Goal: Transaction & Acquisition: Purchase product/service

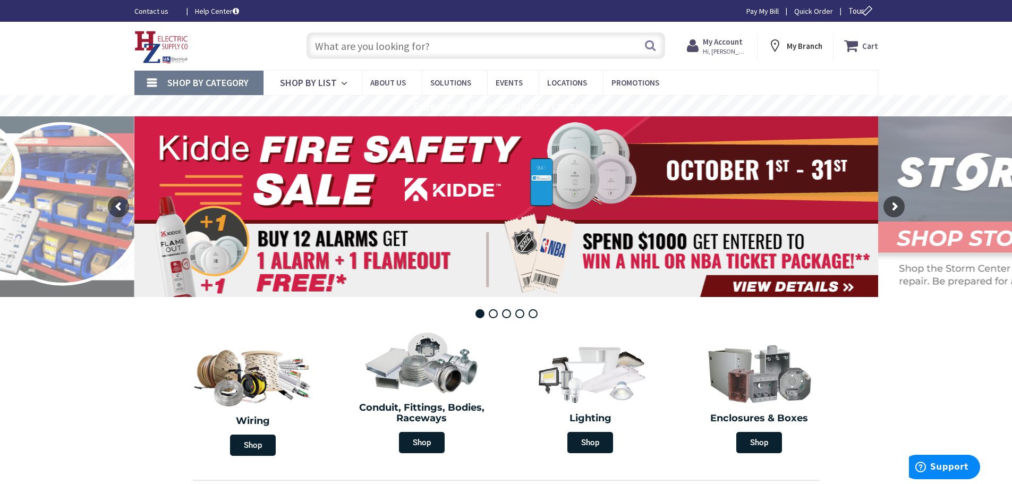
type input "[GEOGRAPHIC_DATA], [STREET_ADDRESS][PERSON_NAME][US_STATE]"
drag, startPoint x: 0, startPoint y: 0, endPoint x: 349, endPoint y: 48, distance: 352.7
click at [349, 48] on input "text" at bounding box center [485, 45] width 358 height 27
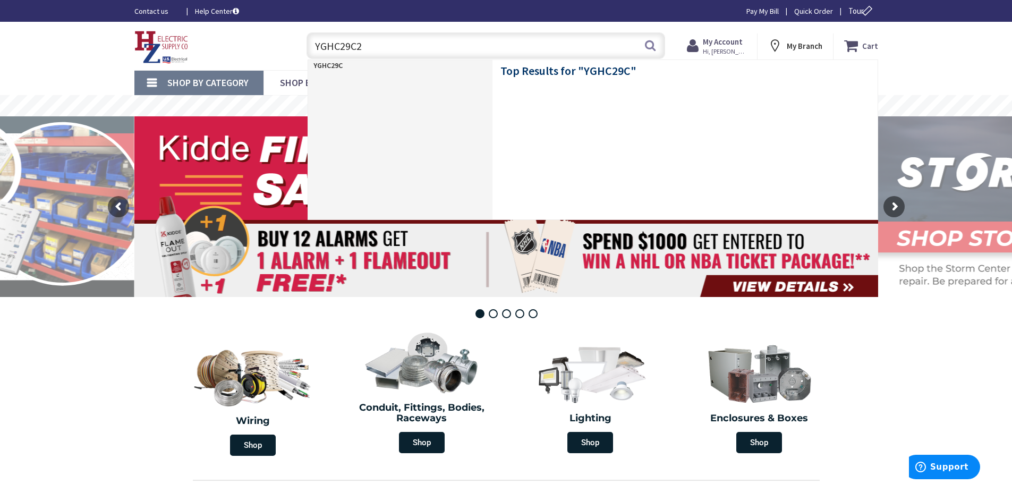
type input "YGHC29C29"
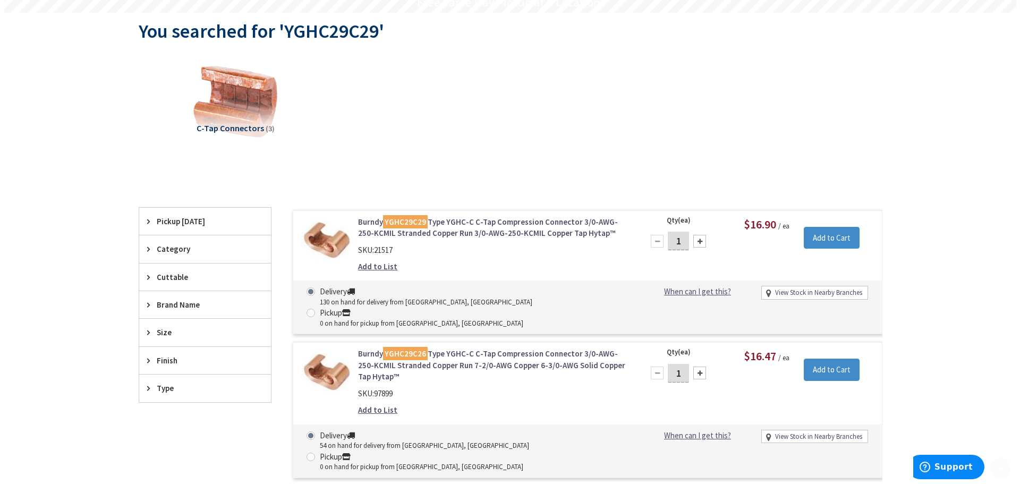
scroll to position [106, 0]
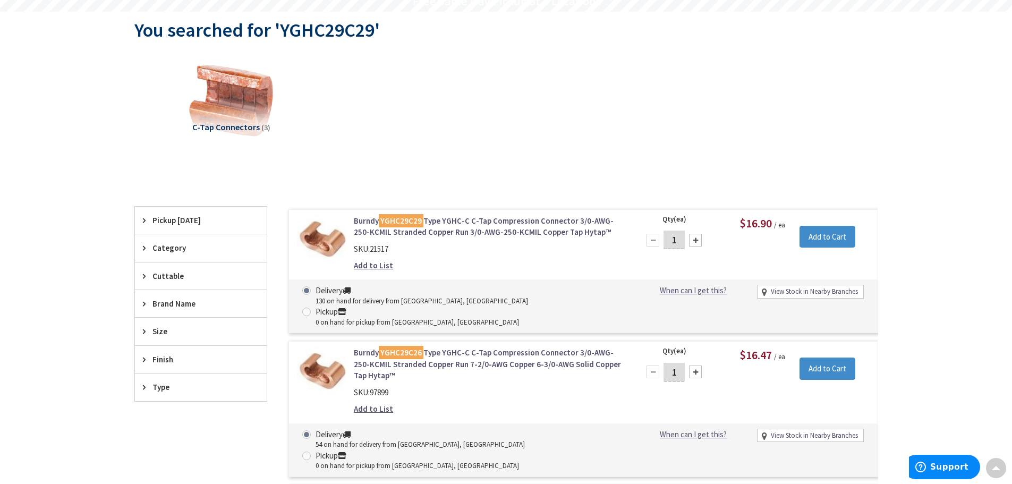
drag, startPoint x: 680, startPoint y: 239, endPoint x: 658, endPoint y: 234, distance: 22.4
click at [658, 236] on div "1" at bounding box center [674, 239] width 64 height 21
type input "25"
click at [852, 232] on input "Add to Cart" at bounding box center [827, 237] width 56 height 22
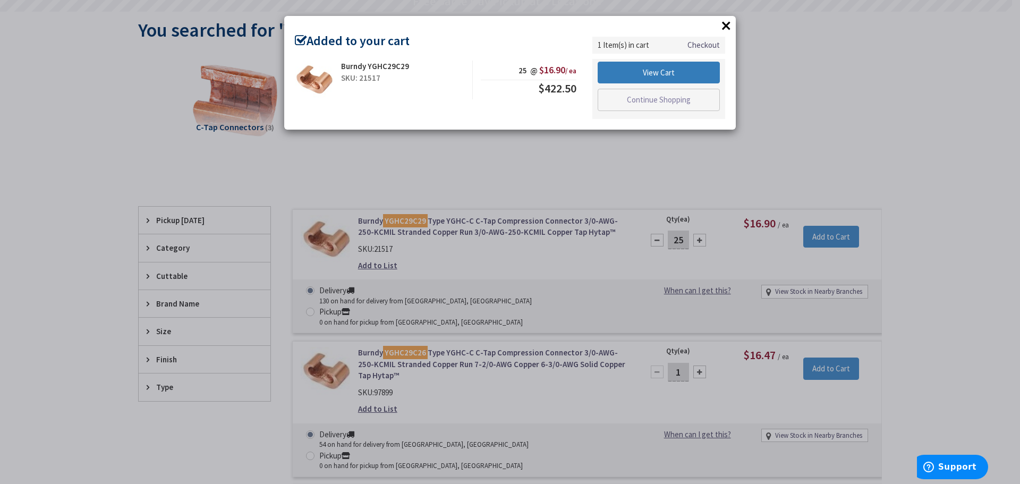
click at [633, 75] on link "View Cart" at bounding box center [658, 73] width 122 height 22
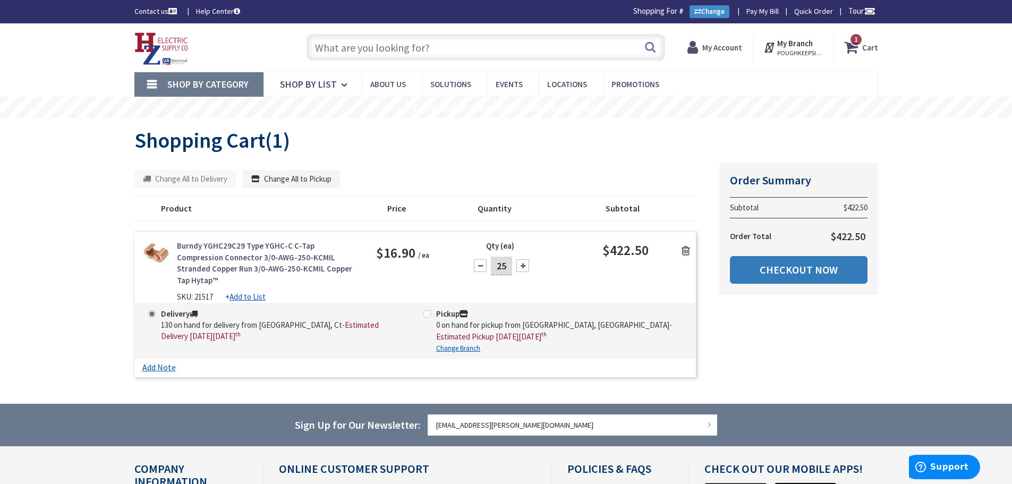
click at [781, 263] on link "Checkout Now" at bounding box center [799, 270] width 138 height 28
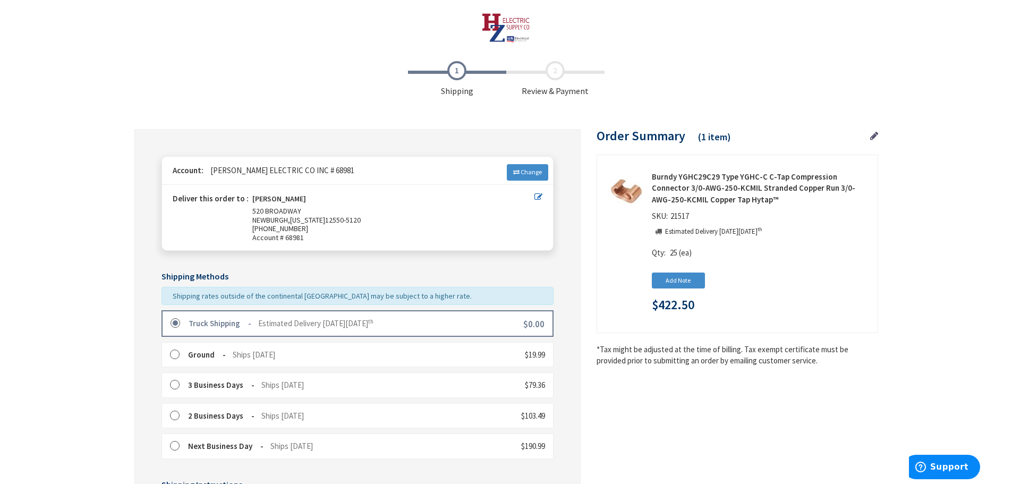
click at [177, 323] on label at bounding box center [178, 323] width 16 height 11
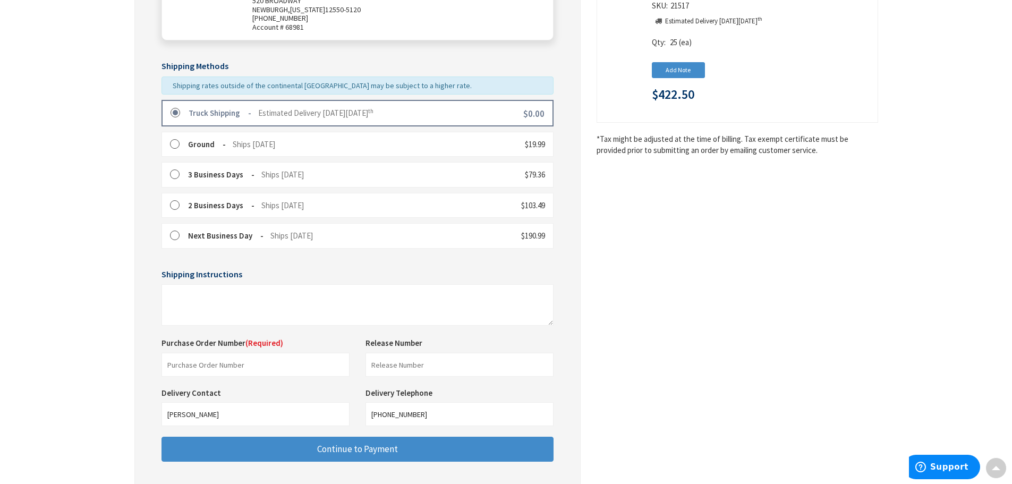
scroll to position [212, 0]
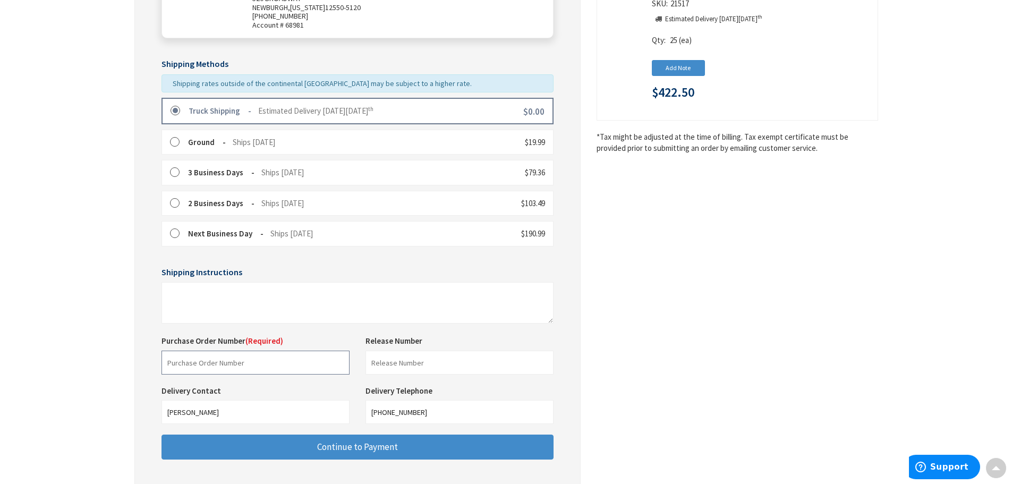
click at [190, 366] on input "text" at bounding box center [255, 362] width 188 height 24
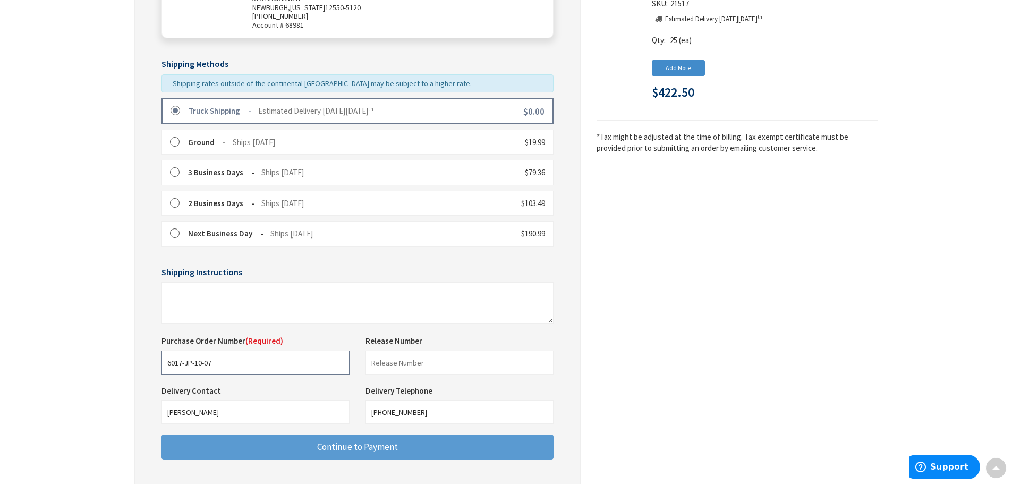
type input "6017-JP-10-07"
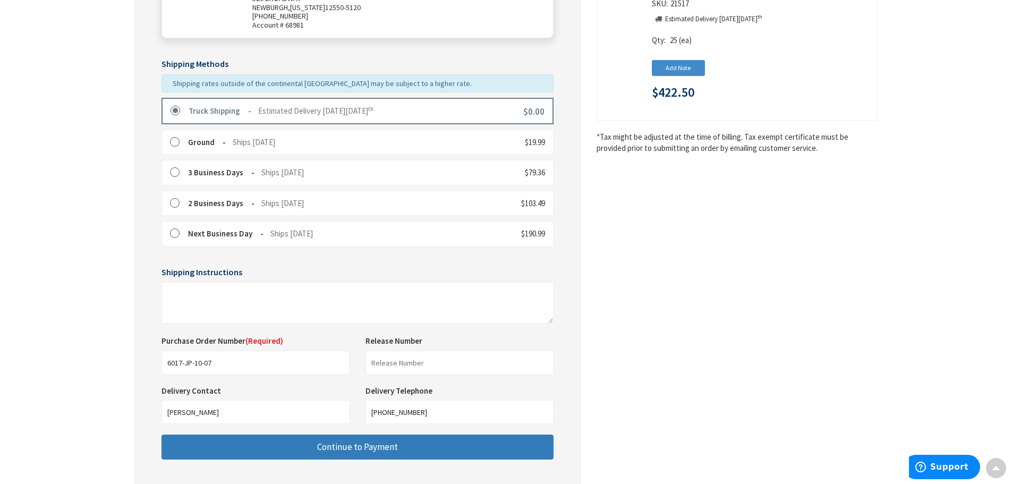
click at [250, 455] on button "Continue to Payment" at bounding box center [357, 446] width 392 height 25
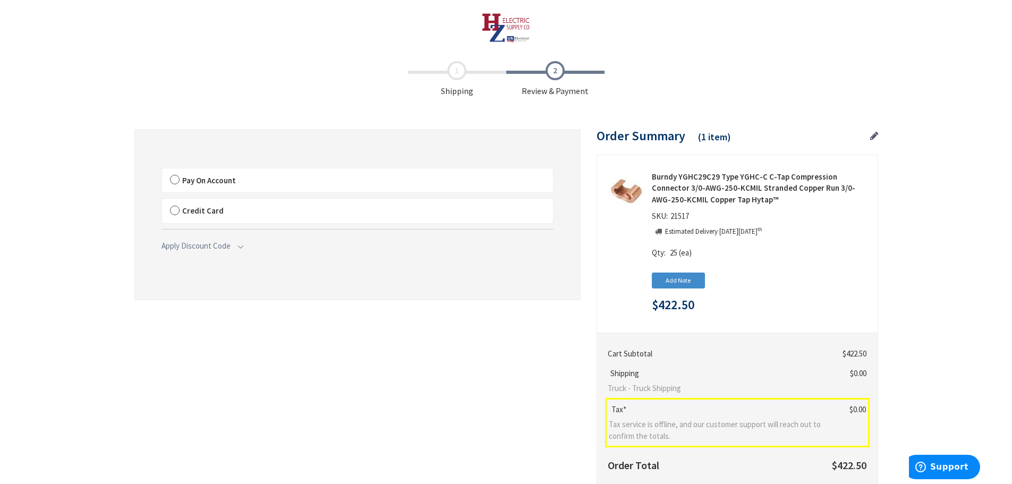
click at [175, 177] on label "Pay On Account" at bounding box center [357, 180] width 391 height 24
click at [162, 170] on input "Pay On Account" at bounding box center [162, 170] width 0 height 0
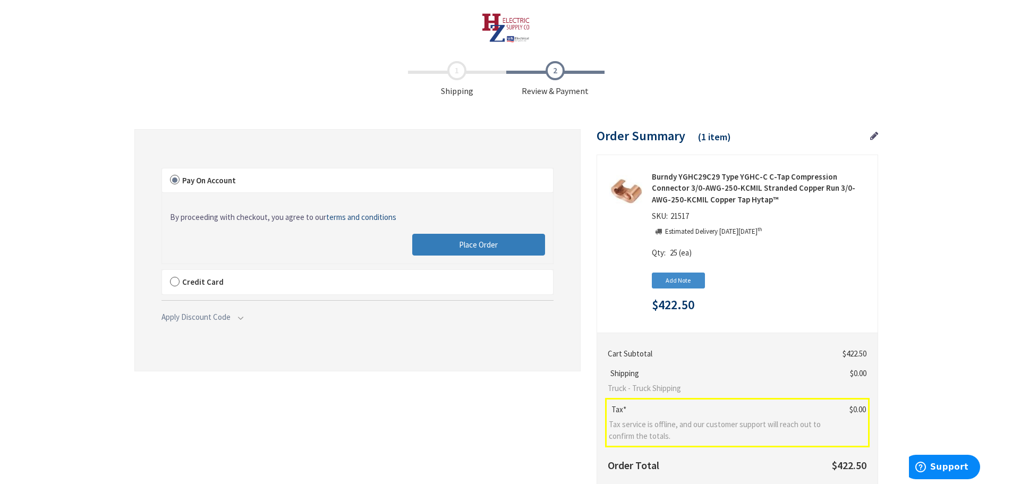
click at [441, 245] on button "Place Order" at bounding box center [478, 245] width 133 height 22
